Goal: Task Accomplishment & Management: Manage account settings

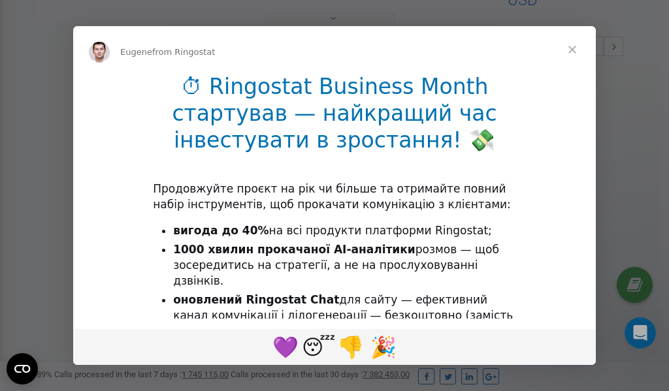
click at [572, 52] on span "Close" at bounding box center [571, 49] width 47 height 47
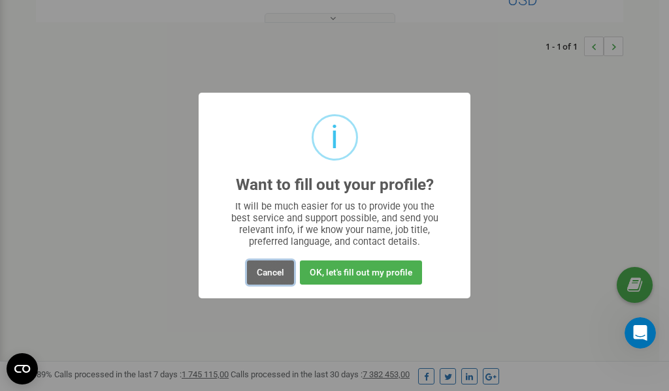
click at [266, 274] on button "Cancel" at bounding box center [270, 273] width 47 height 24
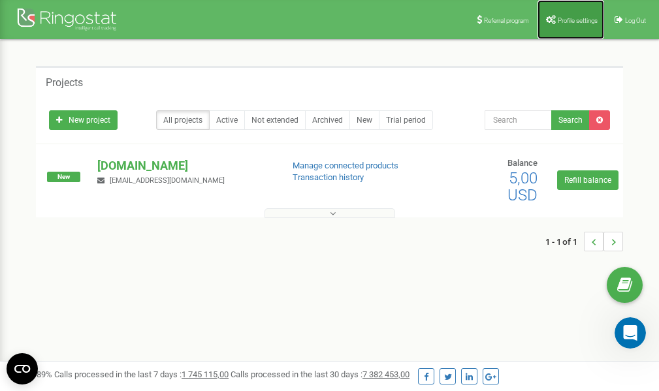
click at [563, 17] on span "Profile settings" at bounding box center [578, 20] width 40 height 7
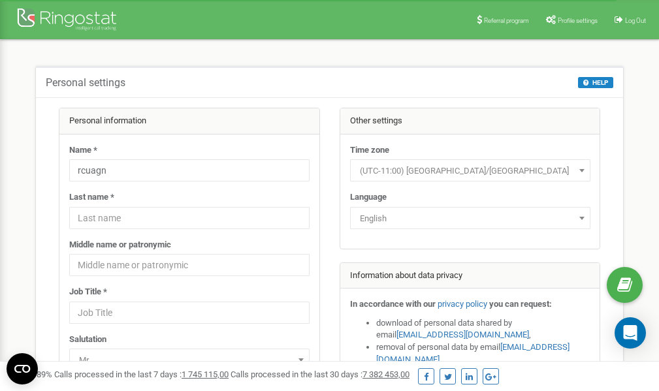
scroll to position [65, 0]
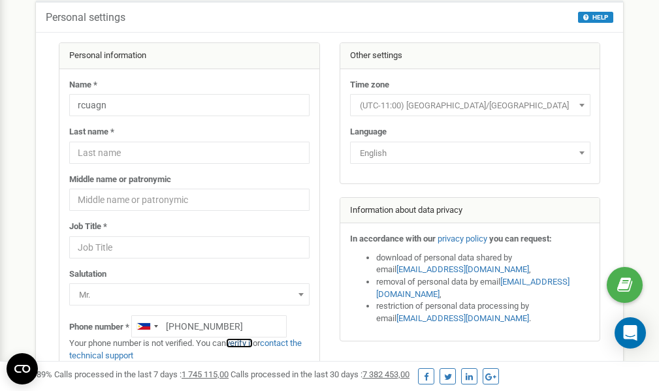
click at [246, 344] on link "verify it" at bounding box center [239, 343] width 27 height 10
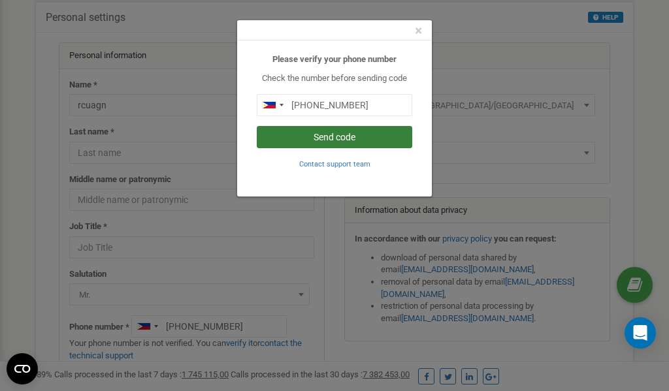
click at [343, 138] on button "Send code" at bounding box center [334, 137] width 155 height 22
